Goal: Task Accomplishment & Management: Use online tool/utility

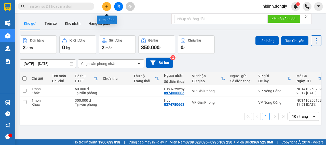
click at [110, 6] on button at bounding box center [106, 6] width 9 height 9
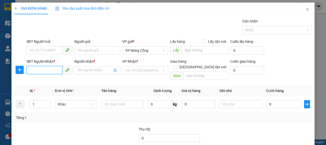
click at [47, 69] on input "SĐT Người Nhận *" at bounding box center [45, 70] width 36 height 8
click at [52, 79] on div "0978514537" at bounding box center [48, 81] width 39 height 6
click at [133, 70] on span "Bến xe Giáp Bát" at bounding box center [145, 71] width 40 height 8
type input "0978514537"
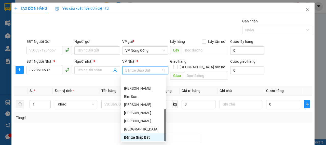
scroll to position [73, 0]
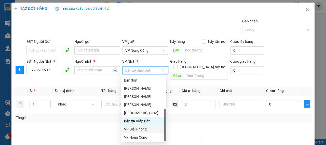
click at [145, 131] on div "VP Giải Phóng" at bounding box center [143, 129] width 39 height 6
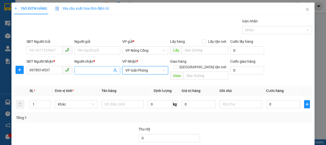
click at [99, 71] on input "Người nhận *" at bounding box center [95, 71] width 35 height 6
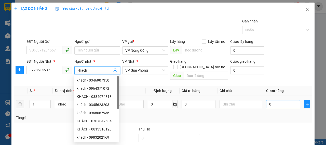
type input "khách"
click at [278, 100] on input "0" at bounding box center [283, 104] width 34 height 8
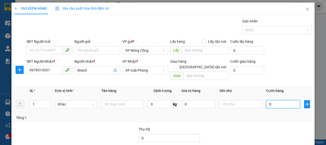
type input "4"
type input "40"
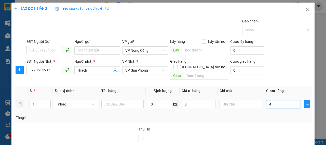
type input "40"
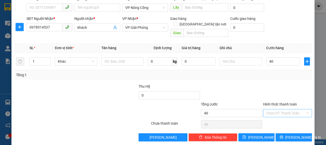
type input "40.000"
click at [281, 109] on input "Hình thức thanh toán" at bounding box center [285, 113] width 39 height 8
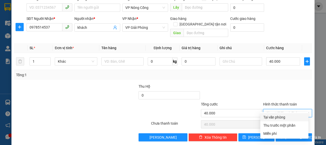
click at [273, 117] on div "Tại văn phòng" at bounding box center [285, 117] width 42 height 6
type input "0"
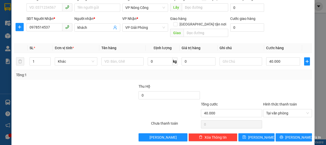
click at [263, 94] on div at bounding box center [288, 93] width 50 height 18
click at [289, 135] on span "[PERSON_NAME] và In" at bounding box center [304, 138] width 36 height 6
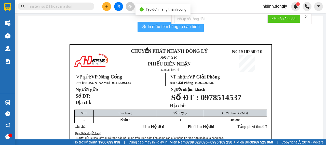
click at [154, 28] on span "In mẫu tem hàng tự cấu hình" at bounding box center [174, 26] width 52 height 6
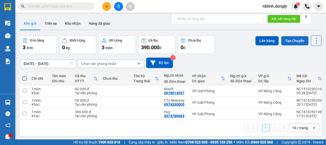
click at [290, 42] on button "Tạo Chuyến" at bounding box center [294, 40] width 27 height 9
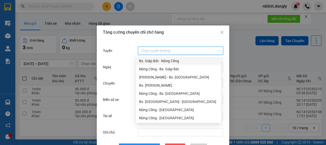
click at [153, 48] on input "Tuyến" at bounding box center [178, 51] width 75 height 8
click at [154, 70] on div "Nông Cống - Bx. Giáp Bát" at bounding box center [178, 69] width 79 height 6
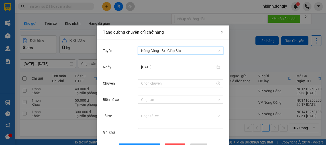
scroll to position [19, 0]
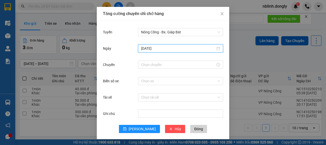
click at [159, 50] on input "[DATE]" at bounding box center [178, 49] width 74 height 6
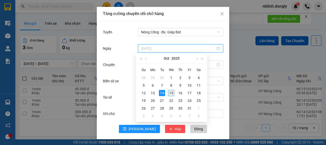
type input "[DATE]"
click at [173, 92] on div "15" at bounding box center [171, 93] width 6 height 6
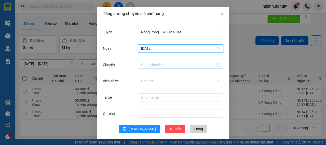
click at [172, 67] on input "Chuyến" at bounding box center [178, 65] width 74 height 6
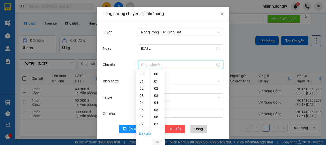
click at [143, 131] on link "Bây giờ" at bounding box center [145, 133] width 12 height 4
type input "05:45"
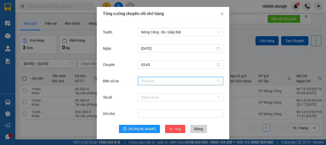
click at [153, 84] on input "Biển số xe" at bounding box center [178, 81] width 75 height 8
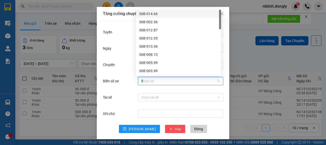
type input "38"
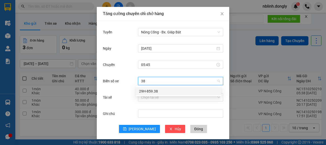
click at [156, 90] on div "29H-859.38" at bounding box center [178, 91] width 79 height 6
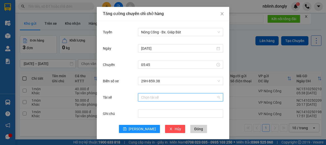
click at [152, 96] on input "Tài xế" at bounding box center [178, 98] width 75 height 8
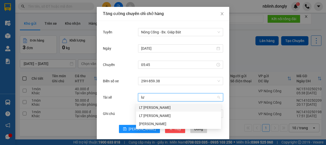
type input "lươ"
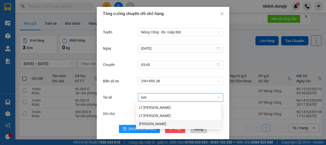
click at [153, 124] on div "[PERSON_NAME]" at bounding box center [178, 124] width 79 height 6
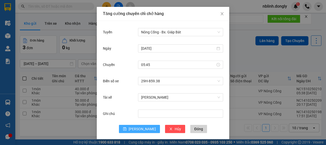
click at [142, 129] on span "[PERSON_NAME]" at bounding box center [142, 129] width 27 height 6
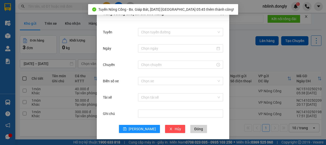
click at [69, 127] on div "Tăng cường chuyến chỉ chở hàng Tuyến Chọn tuyến đường Ngày Chuyến Biển số xe Ch…" at bounding box center [163, 72] width 326 height 145
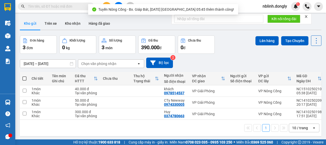
scroll to position [0, 0]
click at [31, 79] on th "Chi tiết" at bounding box center [39, 79] width 20 height 14
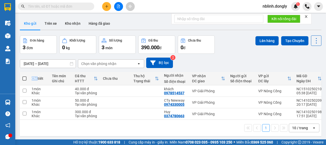
click at [25, 78] on span at bounding box center [24, 78] width 4 height 4
click at [24, 76] on input "checkbox" at bounding box center [24, 76] width 0 height 0
checkbox input "true"
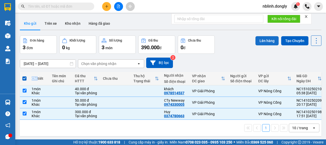
click at [261, 42] on button "Lên hàng" at bounding box center [267, 40] width 23 height 9
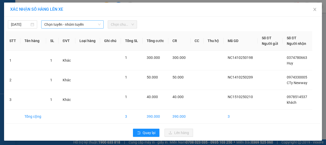
click at [67, 25] on span "Chọn tuyến - nhóm tuyến" at bounding box center [72, 25] width 56 height 8
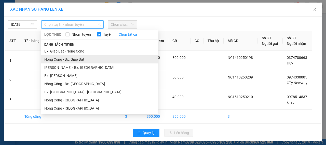
click at [64, 58] on li "Nông Cống - Bx. Giáp Bát" at bounding box center [99, 59] width 117 height 8
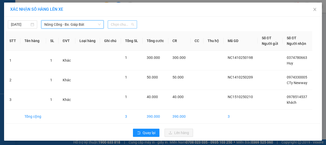
click at [124, 25] on span "Chọn chuyến" at bounding box center [122, 25] width 23 height 8
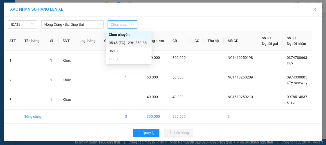
click at [125, 44] on div "05:45 (TC) - 29H-859.38" at bounding box center [129, 43] width 40 height 6
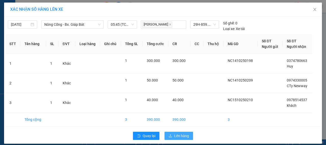
click at [177, 134] on span "Lên hàng" at bounding box center [181, 136] width 15 height 6
